Goal: Use online tool/utility: Utilize a website feature to perform a specific function

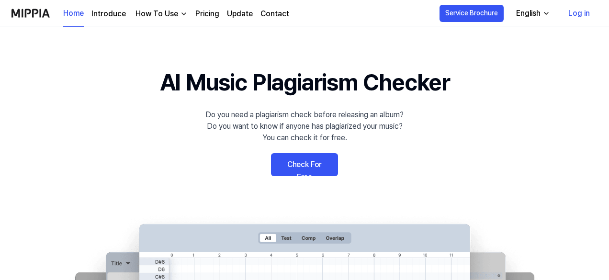
click at [317, 168] on link "Check For Free" at bounding box center [304, 164] width 67 height 23
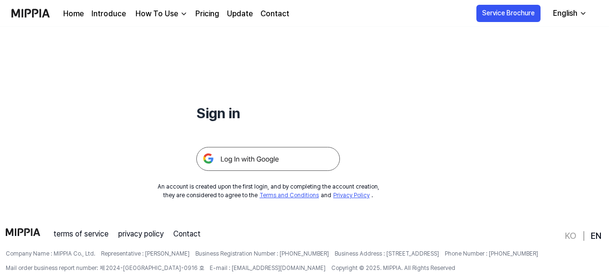
scroll to position [72, 0]
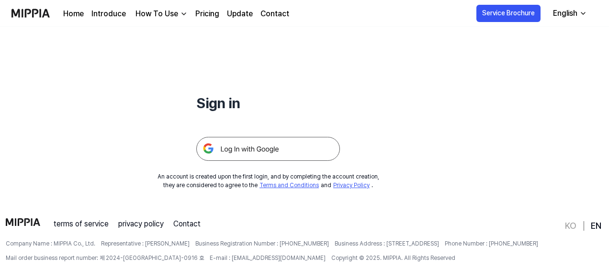
click at [294, 138] on img at bounding box center [268, 149] width 144 height 24
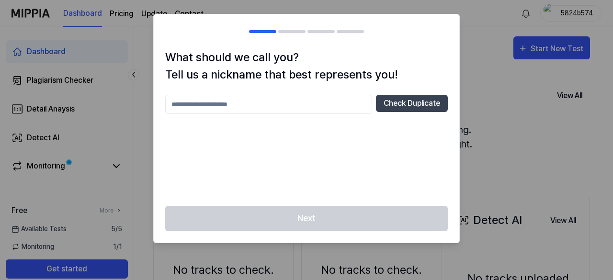
click at [280, 105] on input "text" at bounding box center [268, 104] width 207 height 19
click at [187, 106] on input "**********" at bounding box center [268, 104] width 207 height 19
click at [270, 96] on input "**********" at bounding box center [268, 104] width 207 height 19
type input "**********"
click at [423, 106] on button "Check Duplicate" at bounding box center [412, 103] width 72 height 17
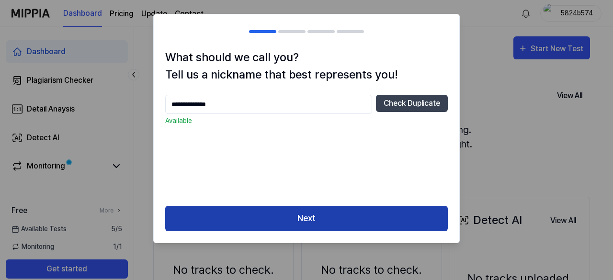
click at [304, 212] on button "Next" at bounding box center [306, 218] width 283 height 25
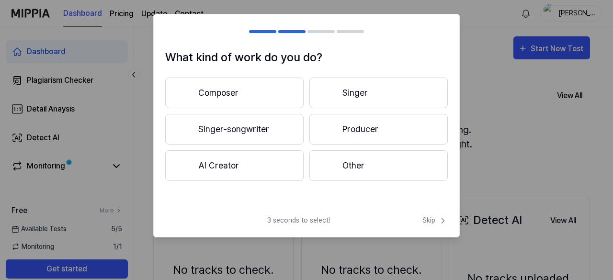
click at [282, 132] on button "Singer-songwriter" at bounding box center [234, 129] width 138 height 31
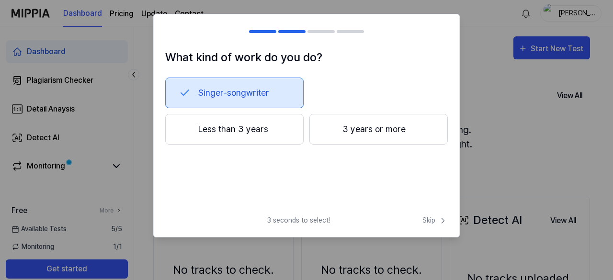
click at [382, 138] on button "3 years or more" at bounding box center [379, 129] width 138 height 31
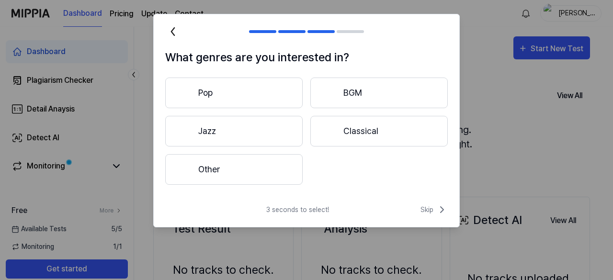
click at [269, 90] on button "Pop" at bounding box center [234, 93] width 138 height 31
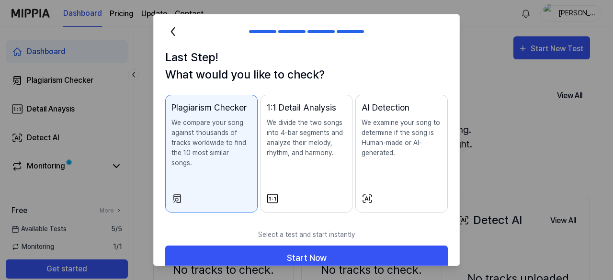
click at [289, 193] on div at bounding box center [307, 198] width 80 height 11
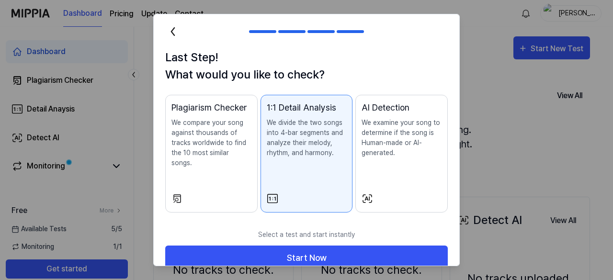
click at [227, 178] on button "Plagiarism Checker We compare your song against thousands of tracks worldwide t…" at bounding box center [211, 154] width 92 height 118
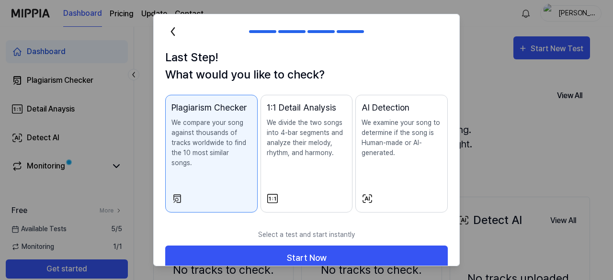
click at [313, 193] on div at bounding box center [307, 198] width 80 height 11
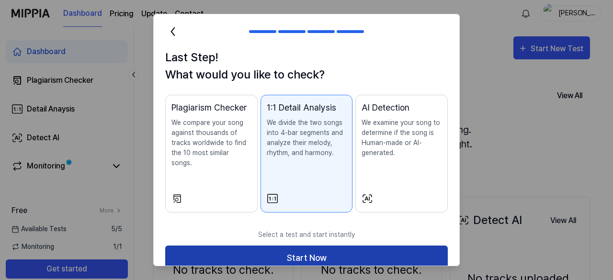
click at [286, 251] on button "Start Now" at bounding box center [306, 258] width 283 height 25
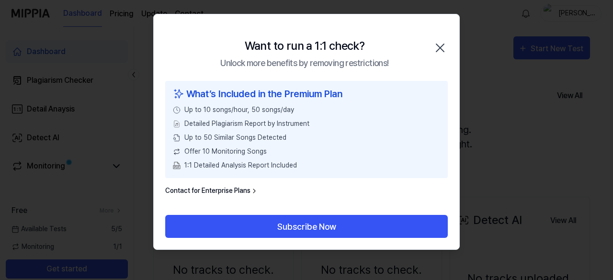
click at [441, 47] on icon "button" at bounding box center [440, 47] width 15 height 15
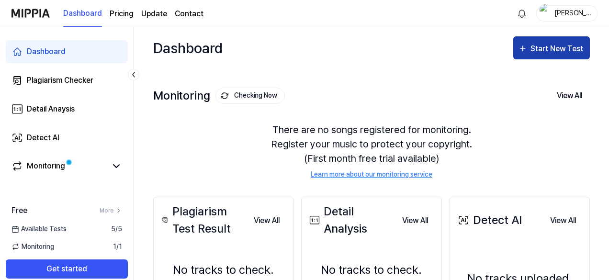
click at [542, 54] on div "Start New Test" at bounding box center [558, 49] width 55 height 12
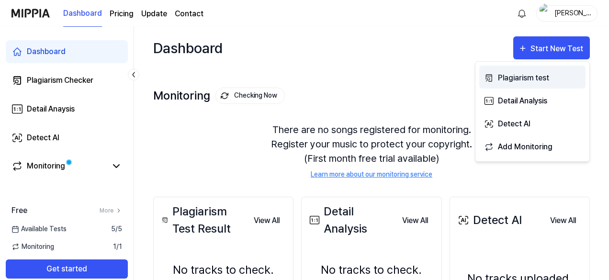
click at [524, 75] on div "Plagiarism test" at bounding box center [539, 78] width 83 height 12
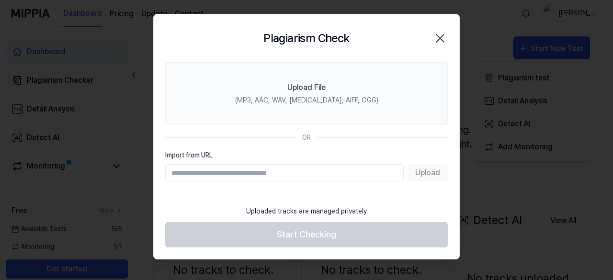
click at [249, 172] on input "Import from URL" at bounding box center [284, 172] width 239 height 17
click at [372, 155] on label "Import from URL" at bounding box center [306, 155] width 283 height 10
click at [372, 164] on input "Import from URL" at bounding box center [284, 172] width 239 height 17
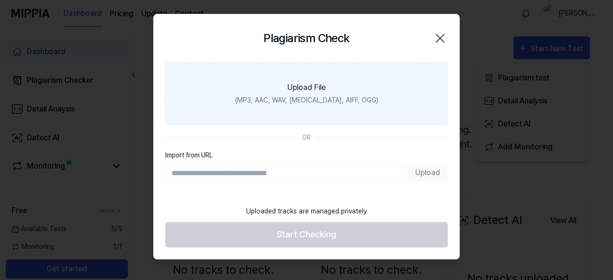
click at [306, 98] on div "(MP3, AAC, WAV, [MEDICAL_DATA], AIFF, OGG)" at bounding box center [306, 100] width 143 height 10
click at [0, 0] on input "Upload File (MP3, AAC, WAV, [MEDICAL_DATA], AIFF, OGG)" at bounding box center [0, 0] width 0 height 0
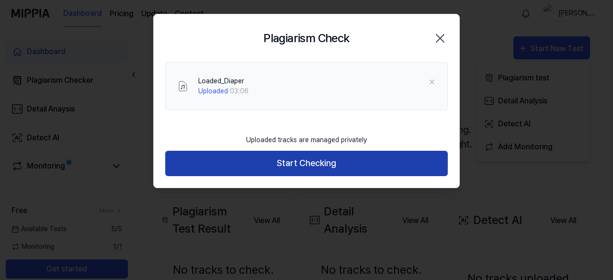
click at [329, 161] on button "Start Checking" at bounding box center [306, 163] width 283 height 25
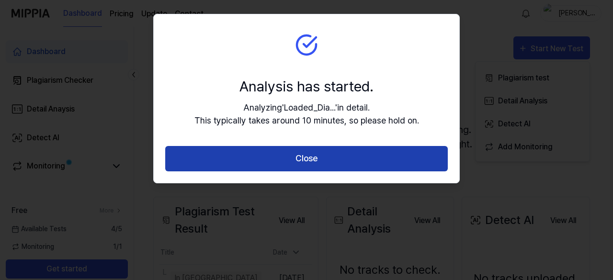
click at [313, 160] on button "Close" at bounding box center [306, 158] width 283 height 25
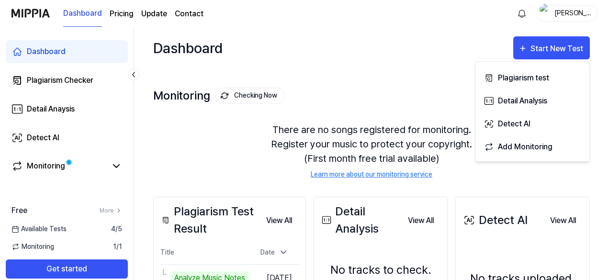
click at [235, 166] on div "There are no songs registered for monitoring. Register your music to protect yo…" at bounding box center [371, 151] width 437 height 80
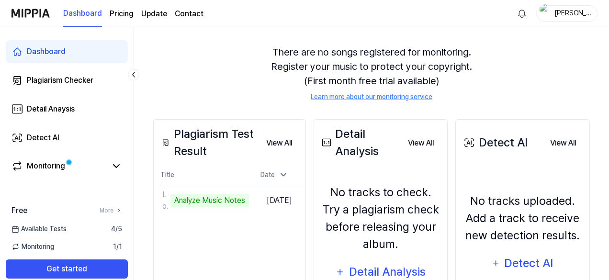
scroll to position [78, 0]
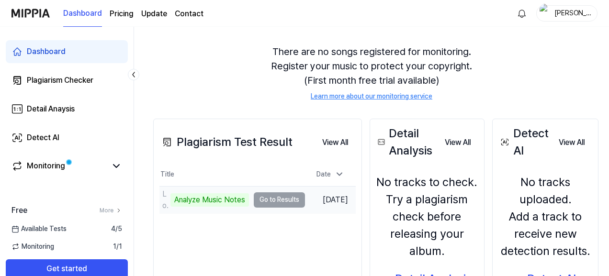
click at [291, 199] on td "Loaded_Diaper Analyze Music Notes Go to Results" at bounding box center [233, 200] width 146 height 27
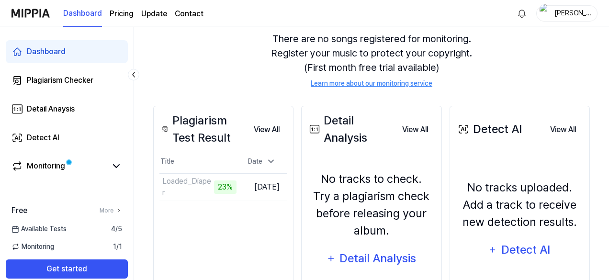
scroll to position [151, 0]
